Goal: Information Seeking & Learning: Learn about a topic

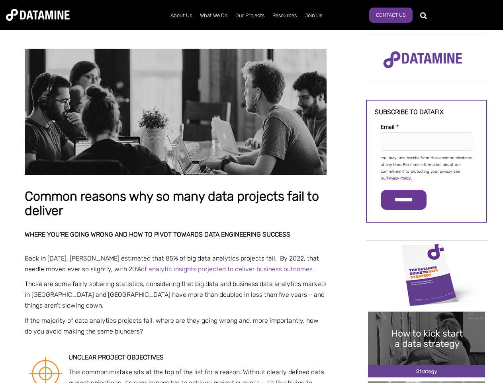
click at [427, 167] on p "You may unsubscribe from these communications at any time. For more information…" at bounding box center [427, 168] width 92 height 27
click at [409, 200] on input "*********" at bounding box center [404, 200] width 46 height 20
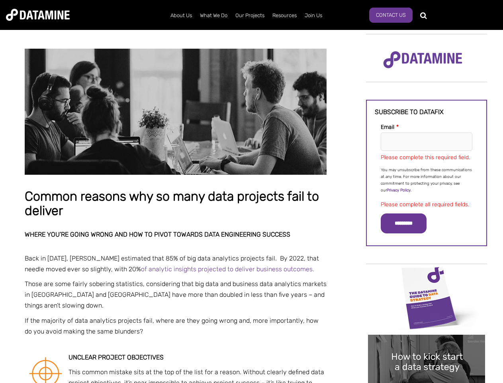
click at [427, 274] on img "Image grid with {{ image_count }} images." at bounding box center [426, 298] width 117 height 66
click at [427, 274] on div "✕" at bounding box center [251, 191] width 503 height 383
click at [427, 344] on div "✕" at bounding box center [251, 191] width 503 height 383
click at [427, 344] on img "Image grid with {{ image_count }} images." at bounding box center [426, 367] width 117 height 66
click at [427, 382] on div "✕" at bounding box center [251, 191] width 503 height 383
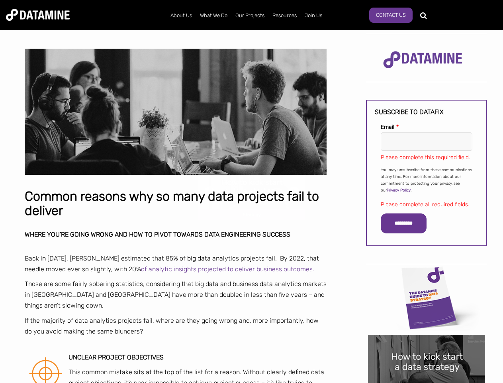
click at [427, 382] on div "✕" at bounding box center [251, 191] width 503 height 383
